Goal: Information Seeking & Learning: Find specific fact

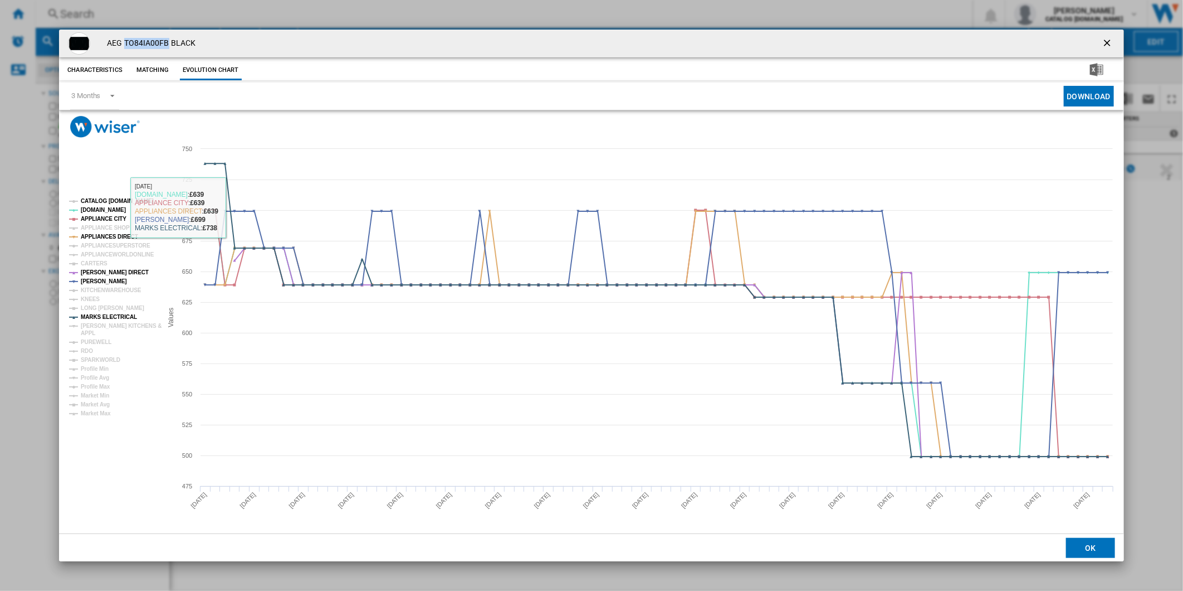
click at [129, 202] on tspan "CATALOG [DOMAIN_NAME]" at bounding box center [117, 201] width 73 height 6
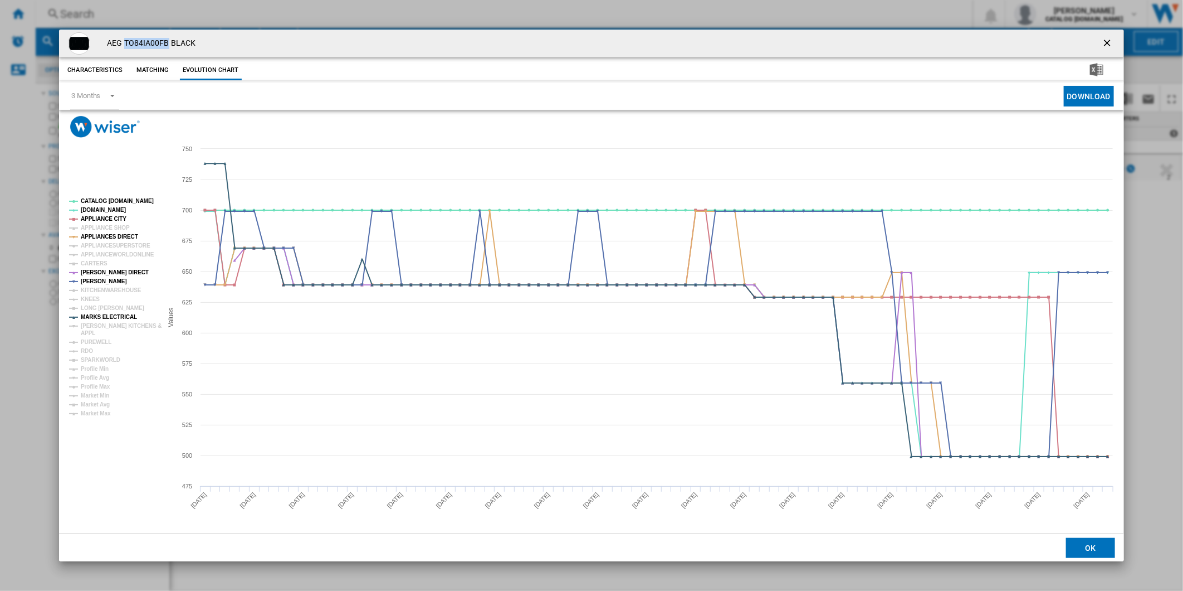
click at [1110, 40] on ng-md-icon "getI18NText('BUTTONS.CLOSE_DIALOG')" at bounding box center [1108, 43] width 13 height 13
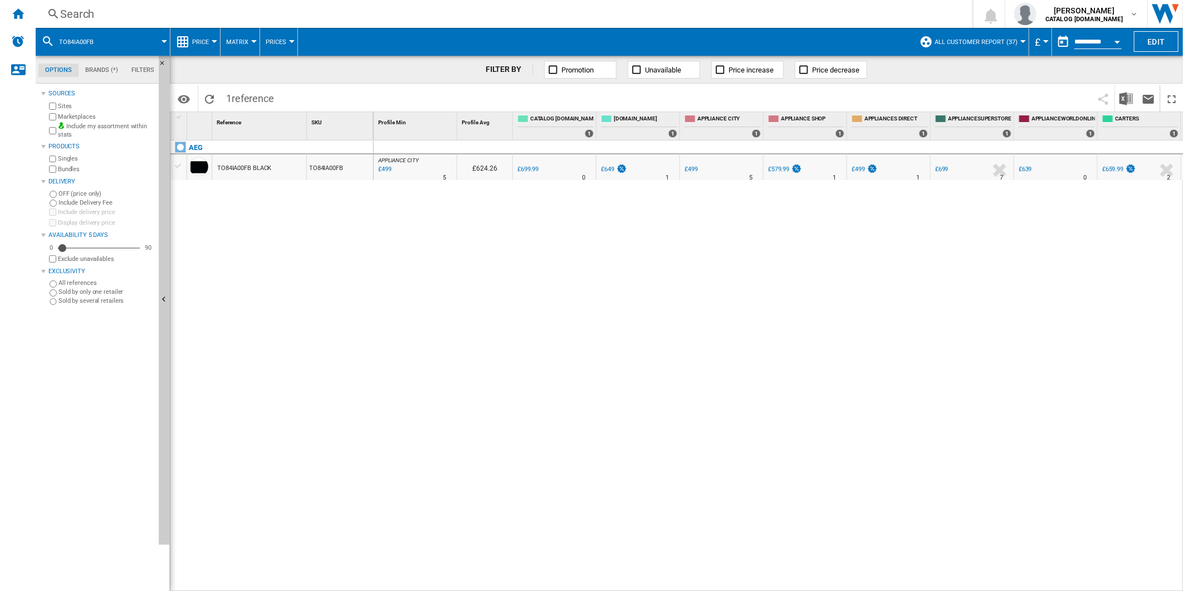
click at [503, 7] on div "Search" at bounding box center [502, 14] width 884 height 16
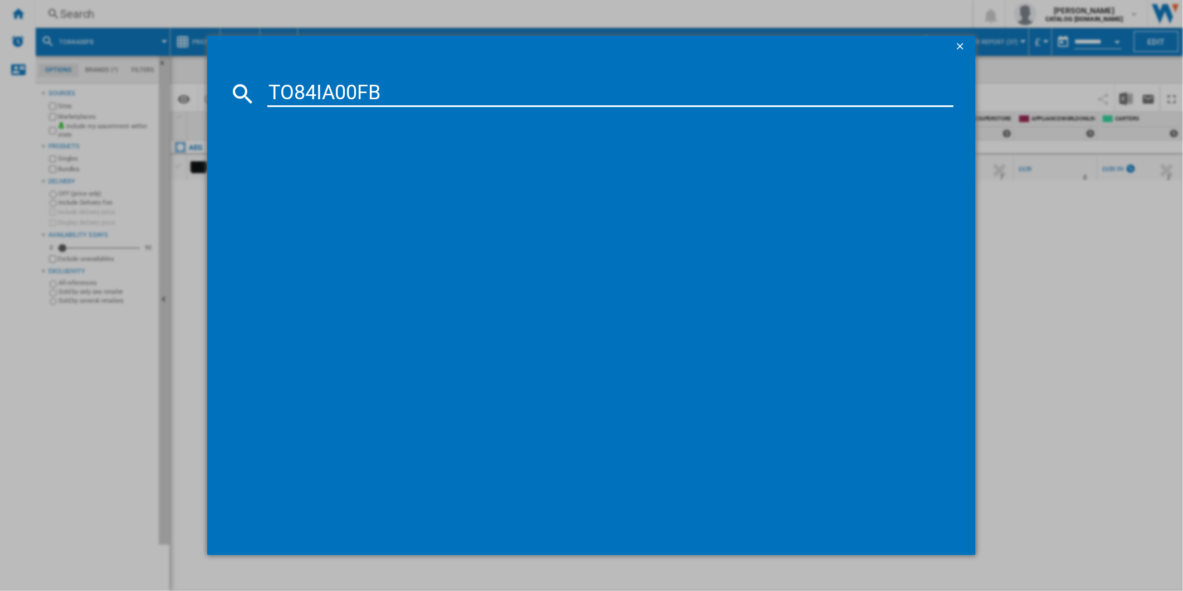
type input "TO84IA00FB"
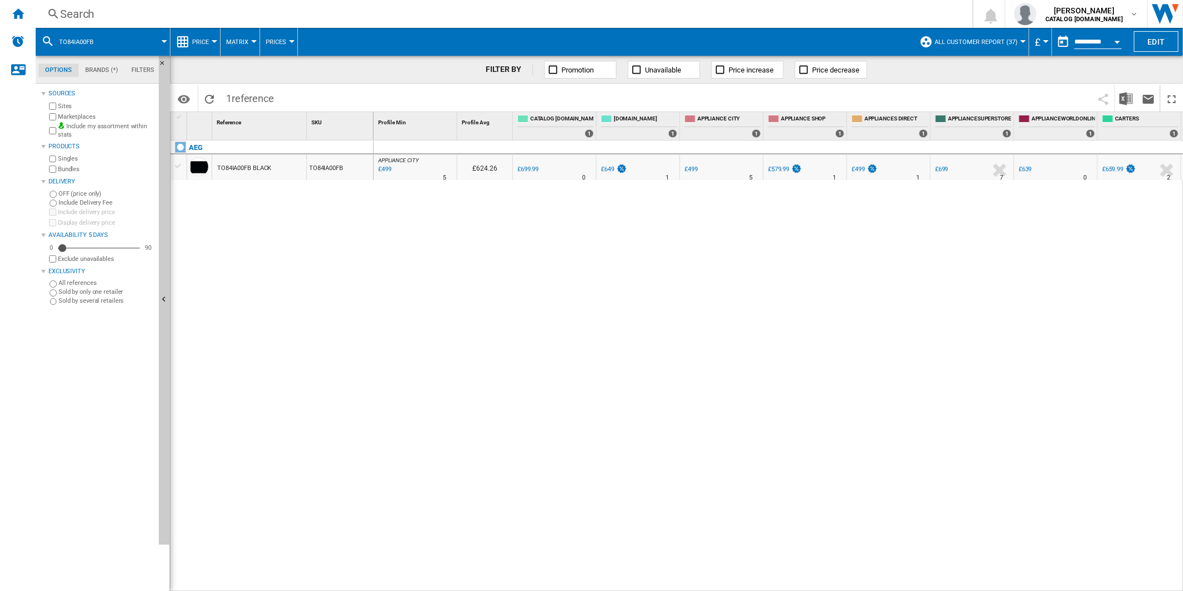
click at [443, 20] on div "Search" at bounding box center [502, 14] width 884 height 16
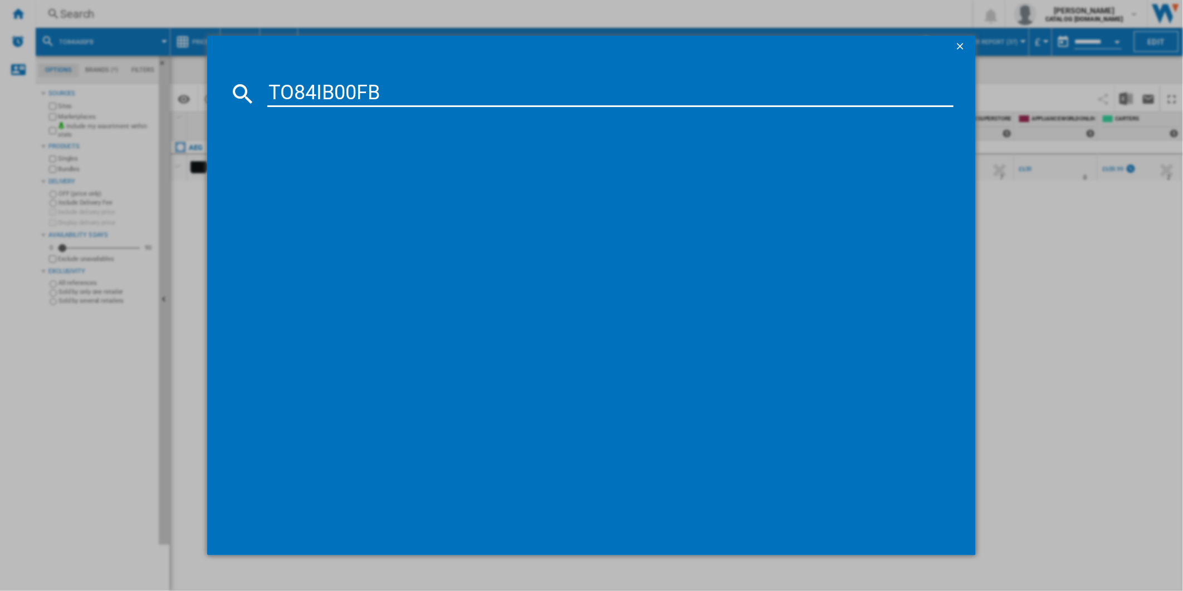
type input "TO84IB00FB"
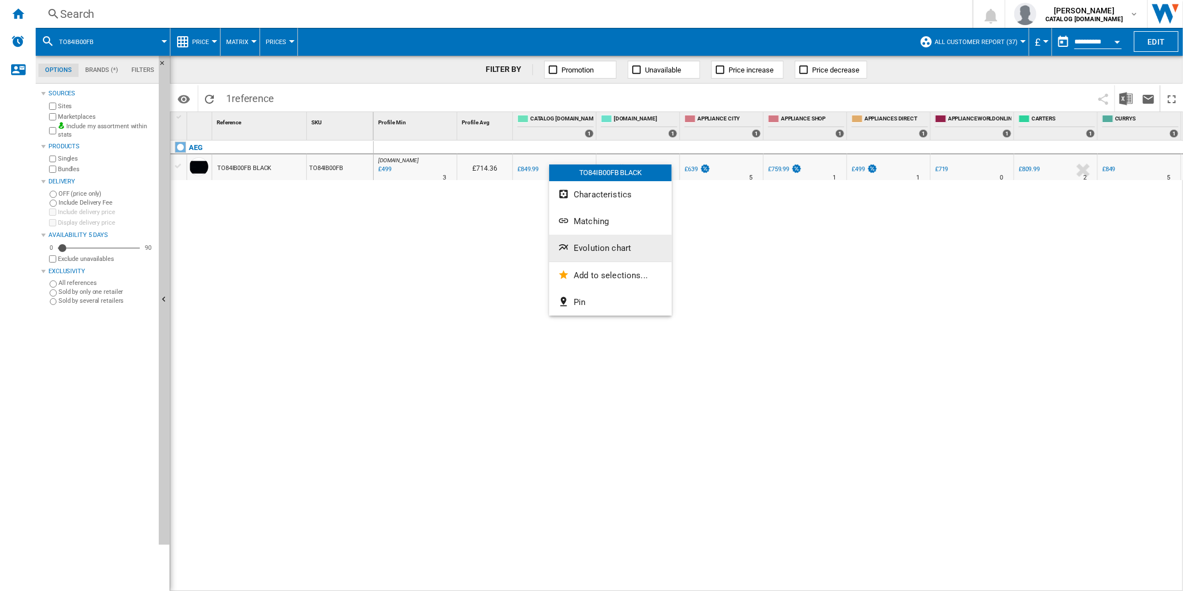
click at [606, 255] on button "Evolution chart" at bounding box center [610, 248] width 123 height 27
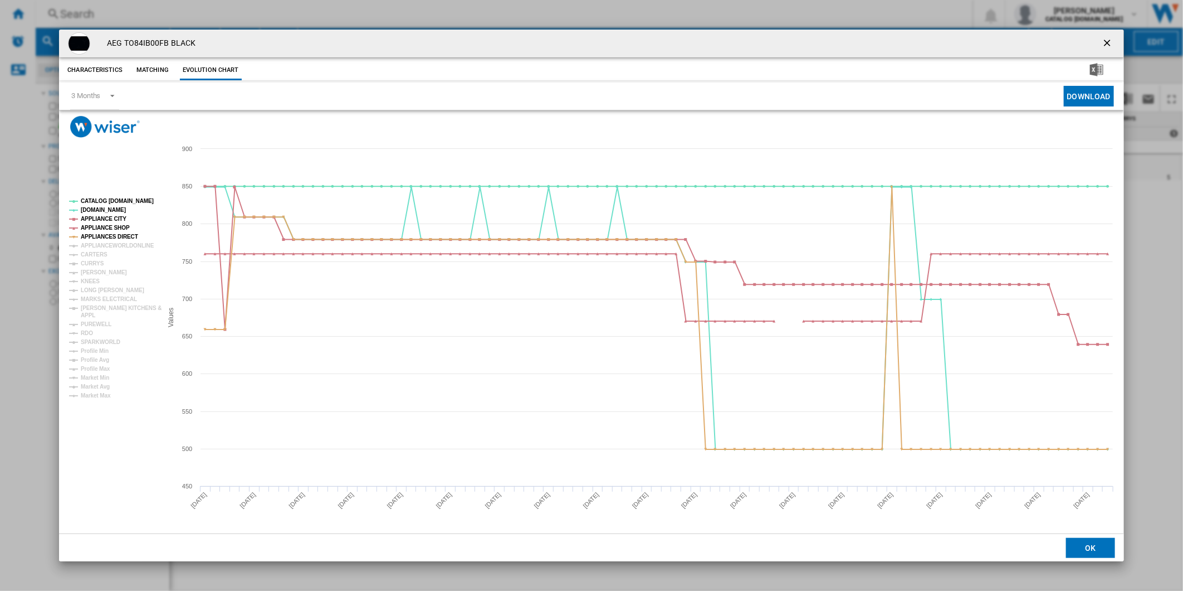
click at [104, 195] on rect "Product popup" at bounding box center [111, 297] width 93 height 209
click at [104, 201] on tspan "CATALOG [DOMAIN_NAME]" at bounding box center [117, 201] width 73 height 6
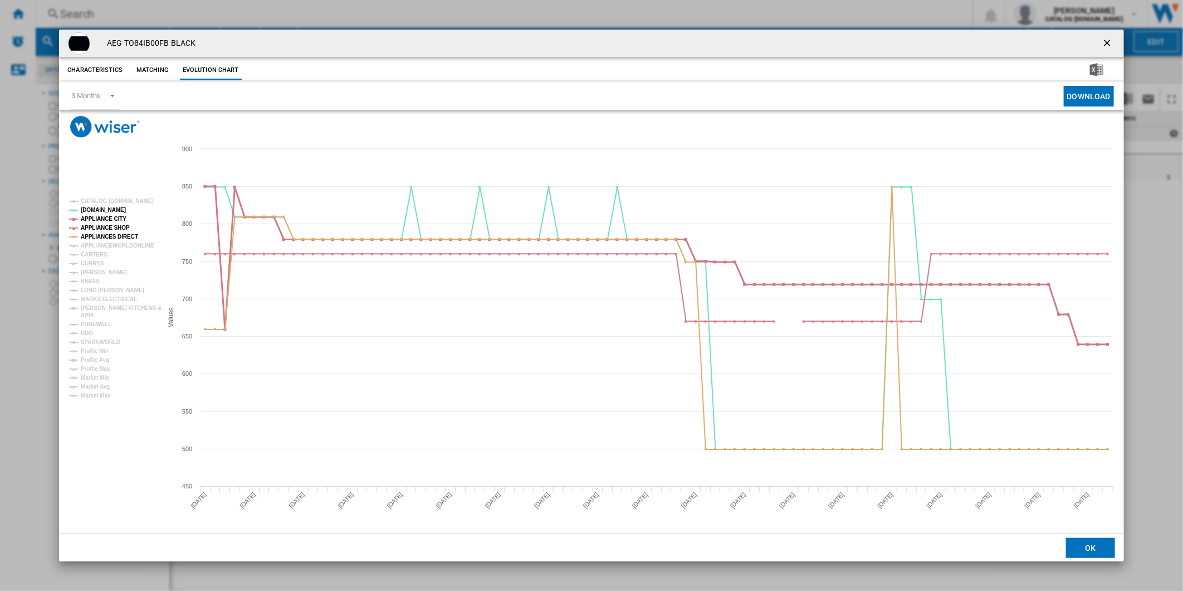
click at [110, 216] on tspan "APPLIANCE CITY" at bounding box center [104, 219] width 46 height 6
click at [110, 227] on tspan "APPLIANCE SHOP" at bounding box center [105, 228] width 49 height 6
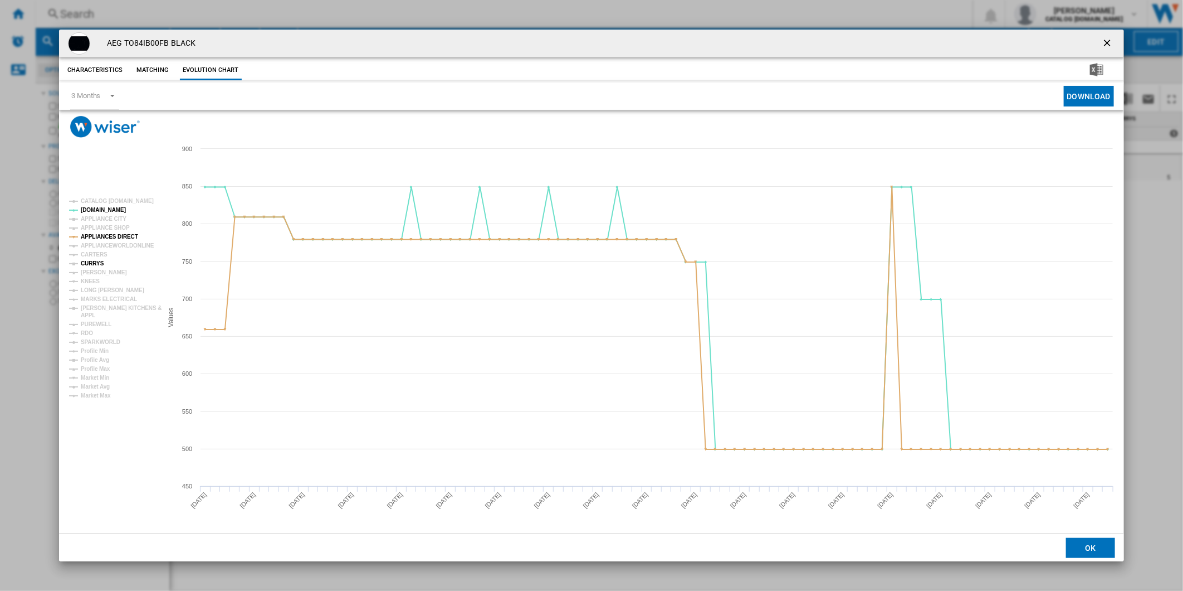
click at [93, 264] on tspan "CURRYS" at bounding box center [92, 263] width 23 height 6
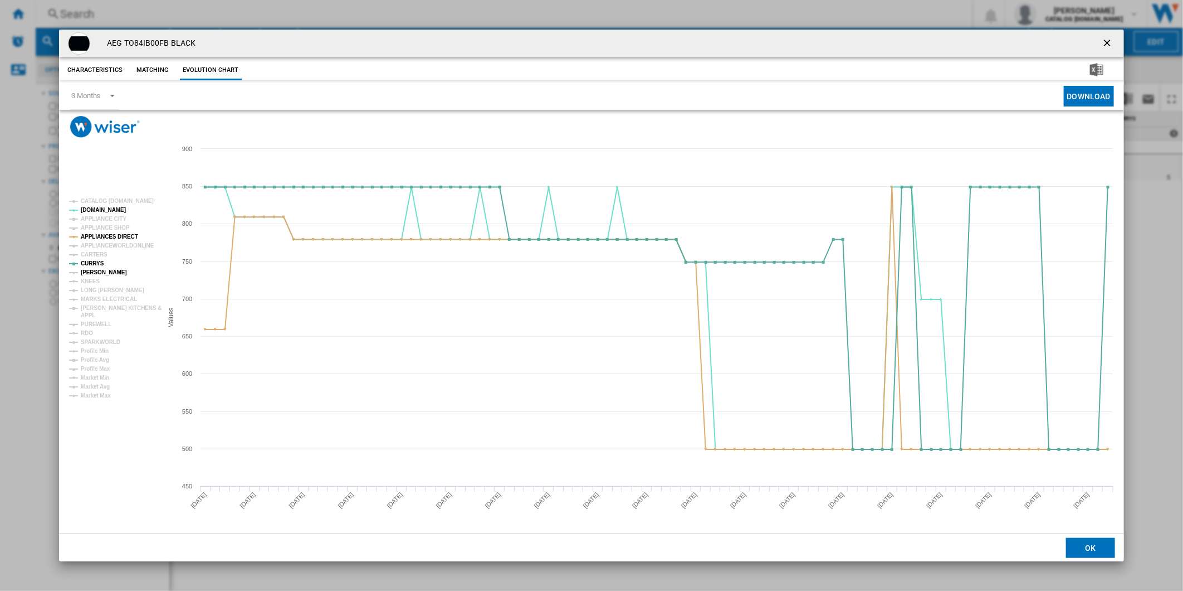
click at [95, 272] on tspan "[PERSON_NAME]" at bounding box center [104, 272] width 46 height 6
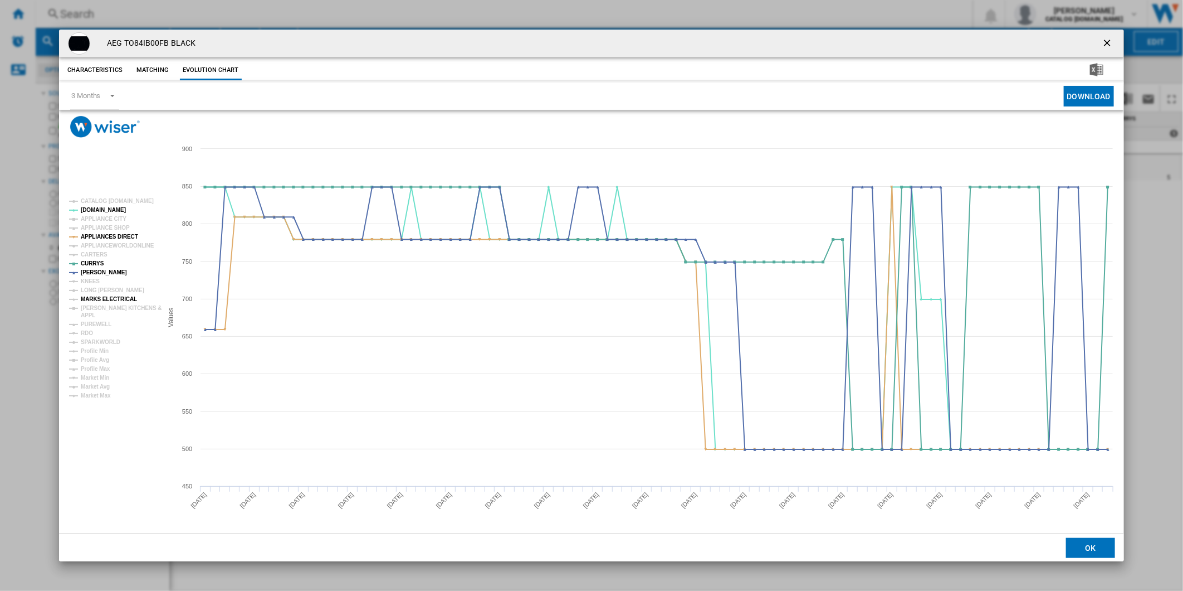
click at [99, 298] on tspan "MARKS ELECTRICAL" at bounding box center [109, 299] width 56 height 6
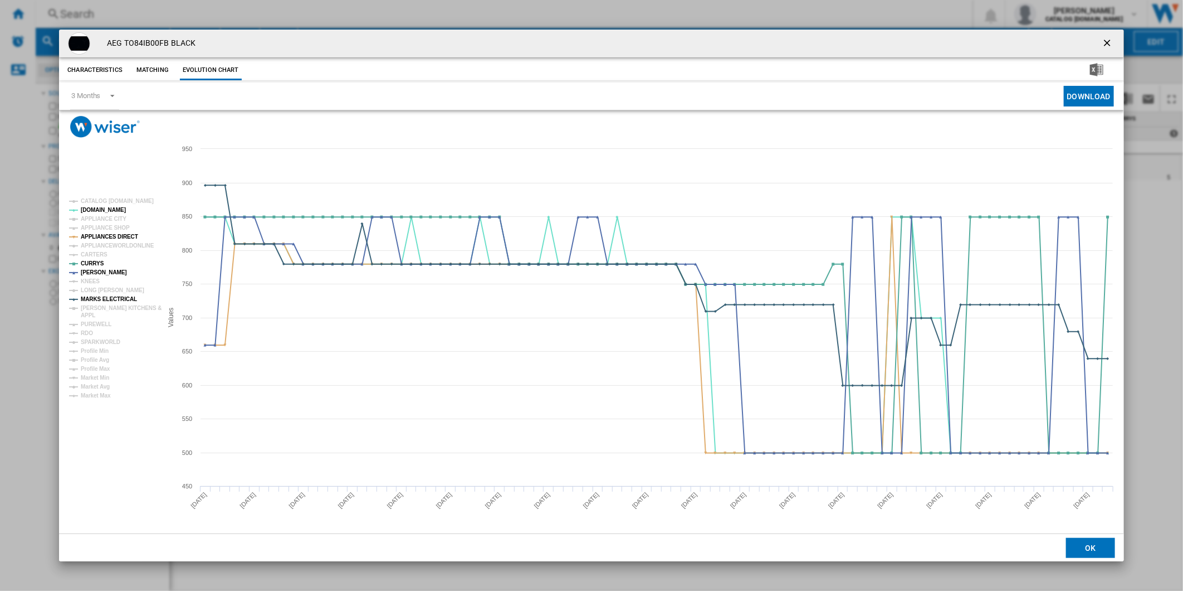
click at [1119, 43] on button "Product popup" at bounding box center [1109, 43] width 22 height 22
